Goal: Find specific page/section: Find specific page/section

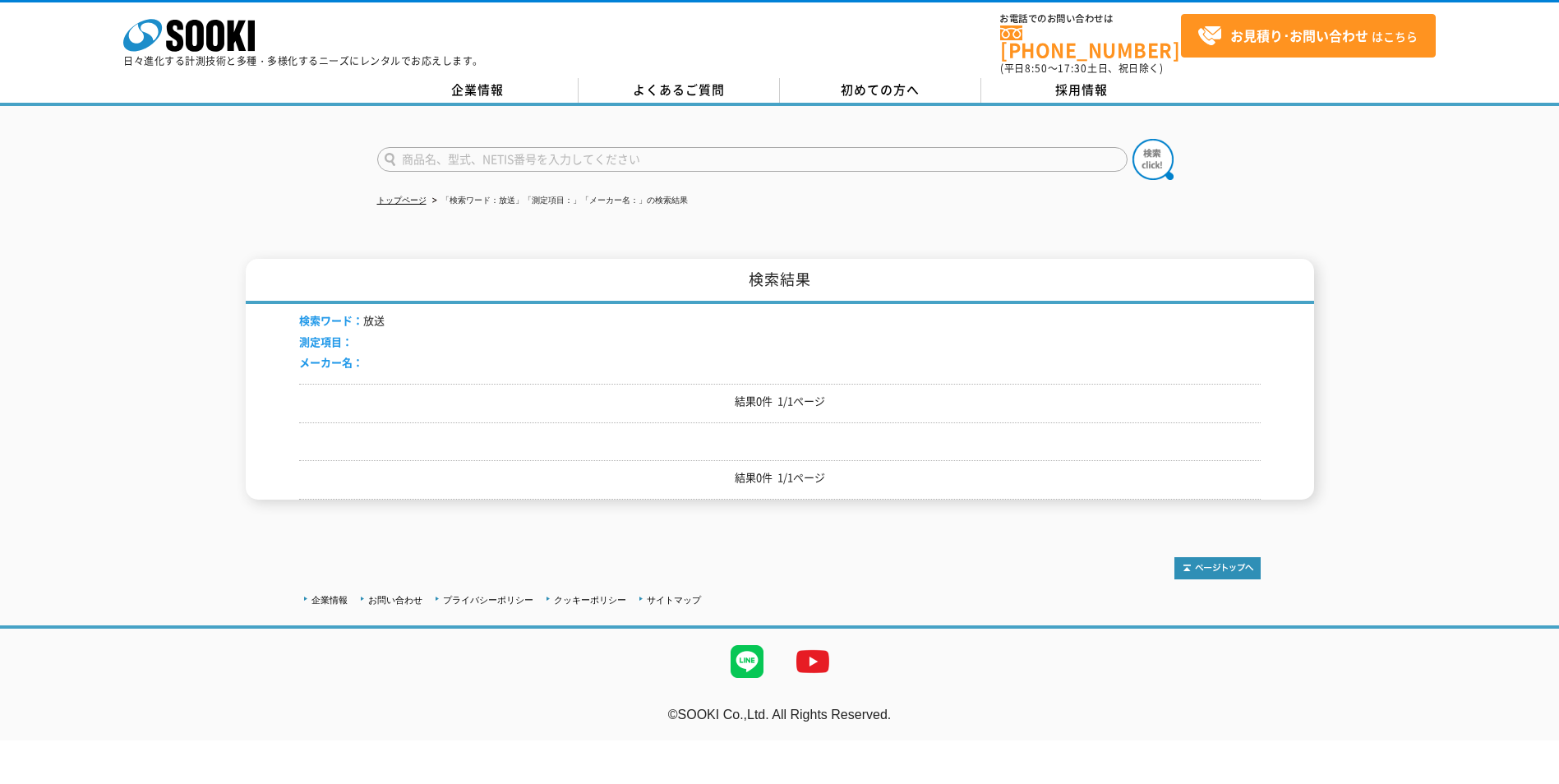
click at [748, 155] on input "text" at bounding box center [752, 159] width 751 height 24
type input "商品名、型式、NETIS番号を入力してください"
click at [482, 78] on link "企業情報" at bounding box center [478, 90] width 201 height 24
